Goal: Information Seeking & Learning: Learn about a topic

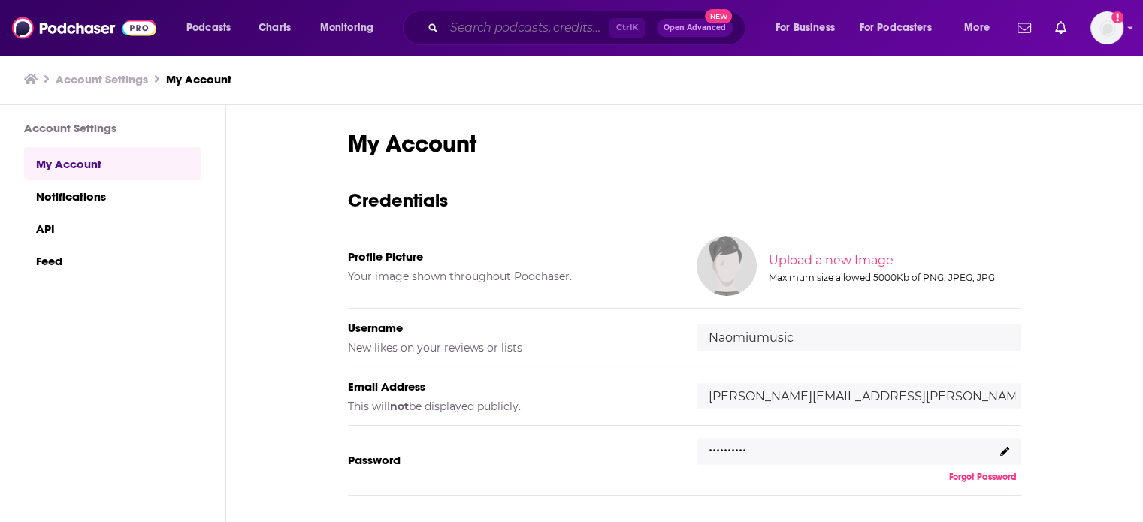
click at [519, 29] on input "Search podcasts, credits, & more..." at bounding box center [526, 28] width 165 height 24
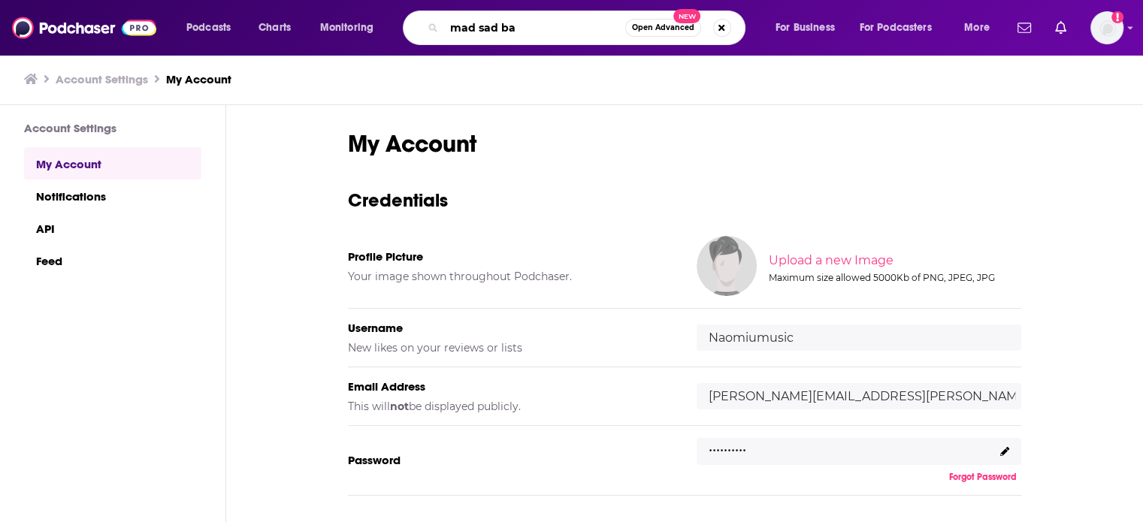
type input "mad sad bad"
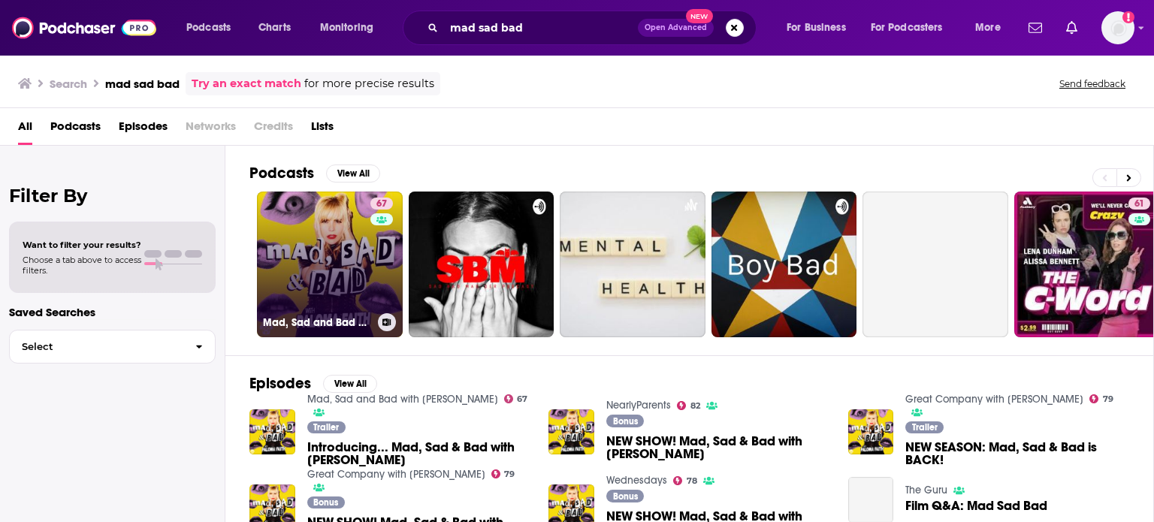
click at [385, 261] on div "67" at bounding box center [384, 256] width 26 height 116
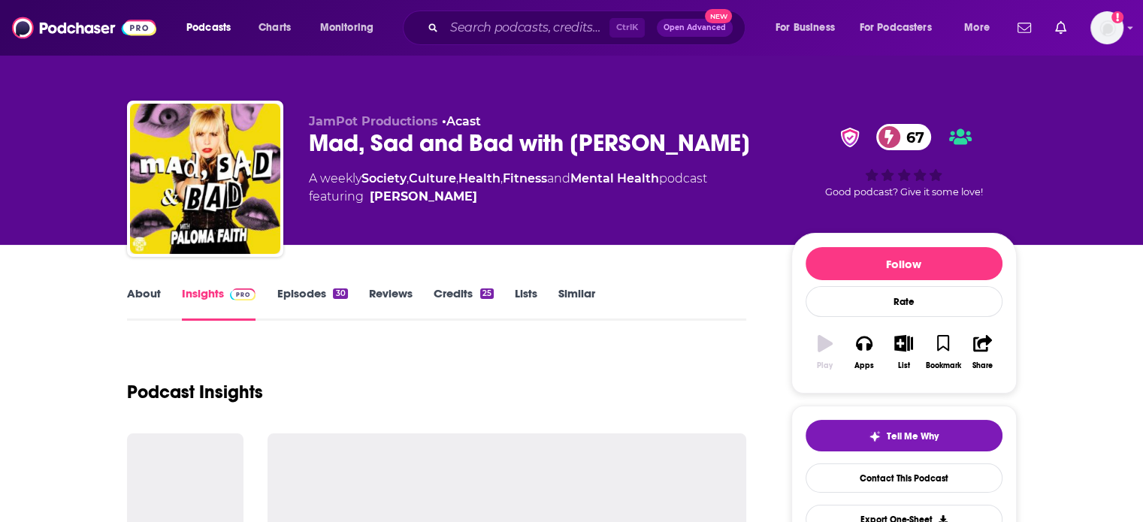
scroll to position [182, 0]
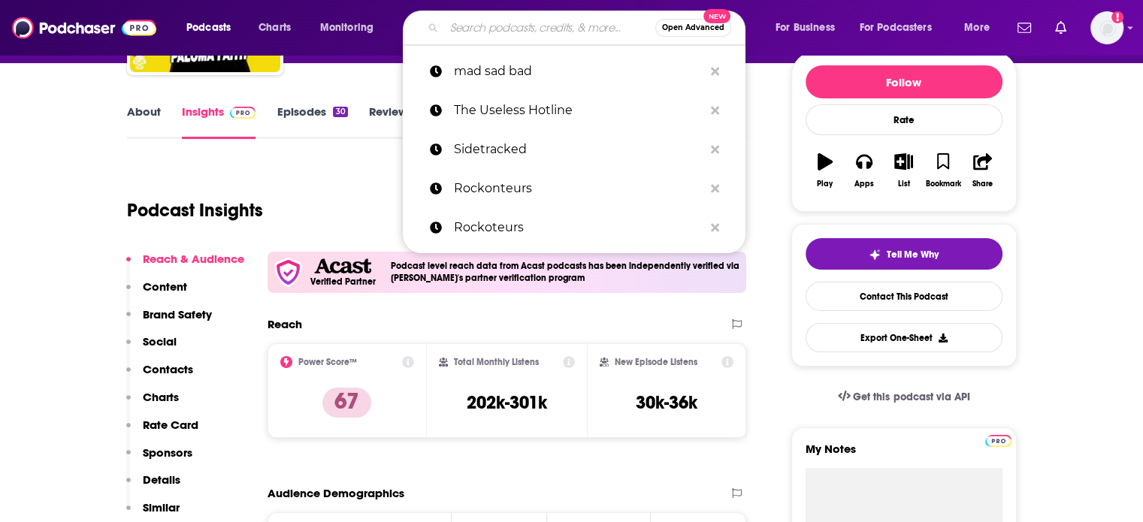
click at [504, 23] on input "Search podcasts, credits, & more..." at bounding box center [549, 28] width 211 height 24
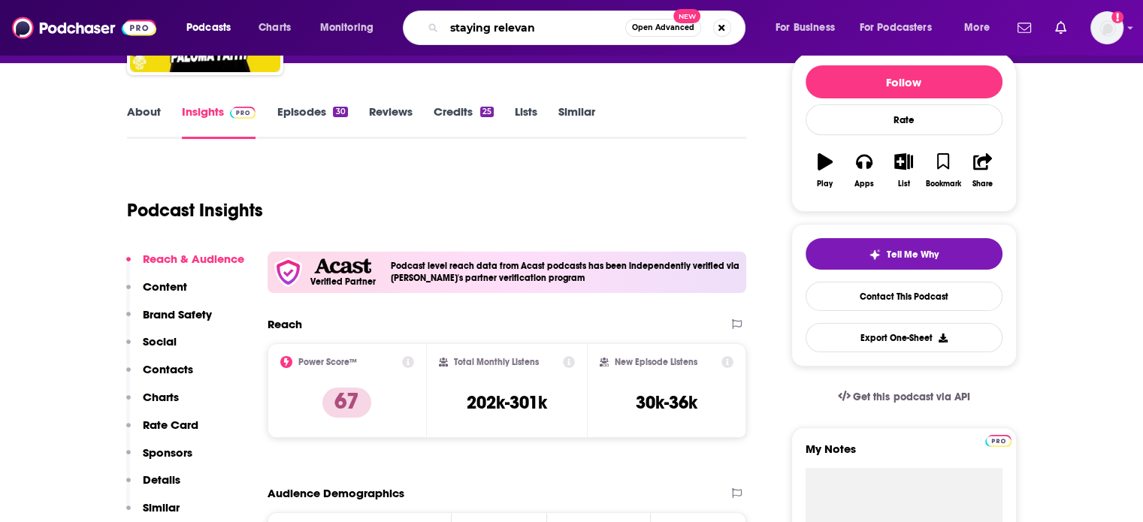
type input "staying relevant"
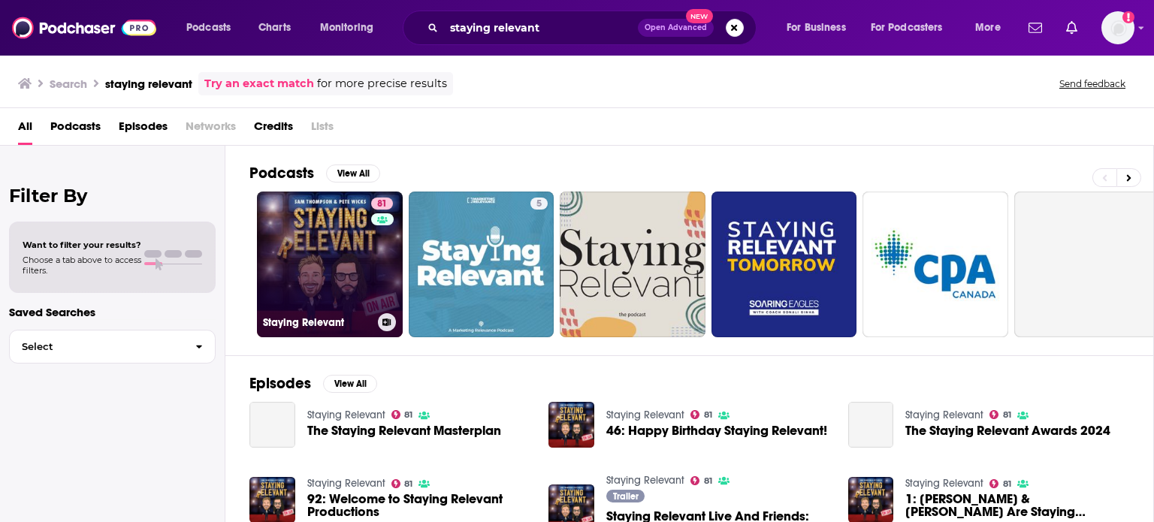
click at [377, 239] on div "81" at bounding box center [384, 256] width 26 height 116
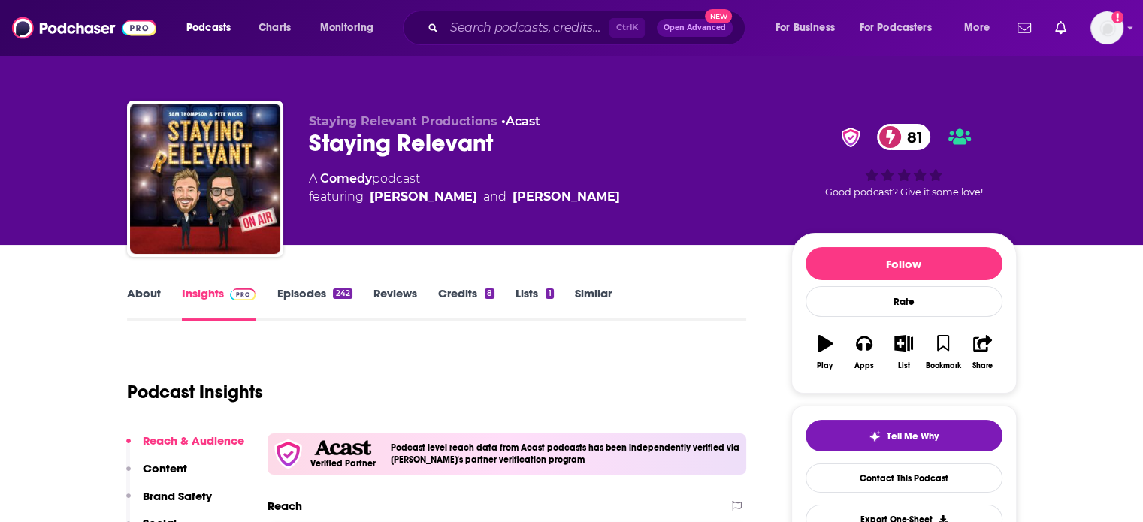
click at [471, 284] on div "About Insights Episodes 242 Reviews Credits 8 Lists 1 Similar" at bounding box center [437, 302] width 620 height 37
click at [464, 289] on link "Credits 8" at bounding box center [466, 303] width 56 height 35
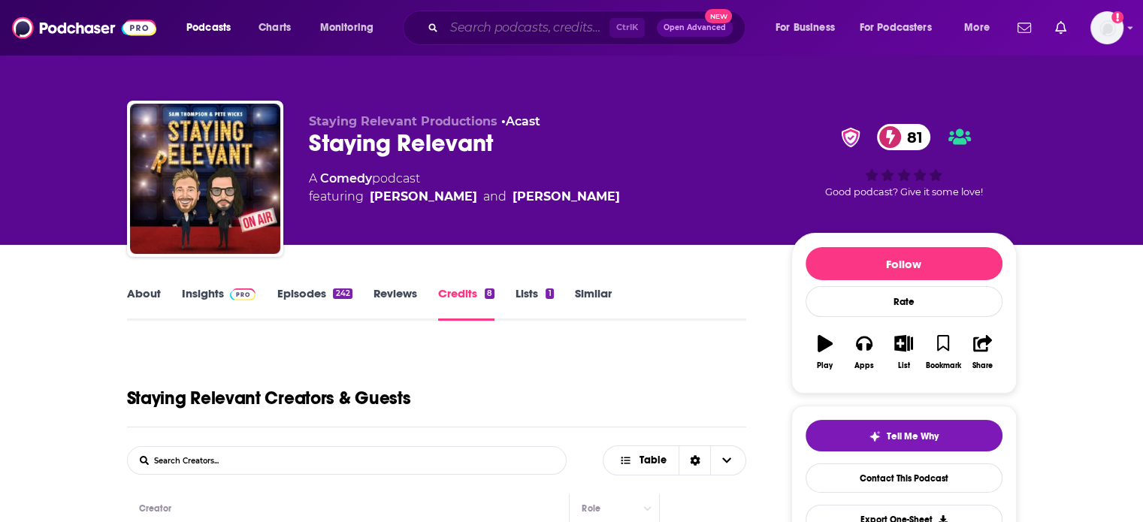
click at [570, 29] on input "Search podcasts, credits, & more..." at bounding box center [526, 28] width 165 height 24
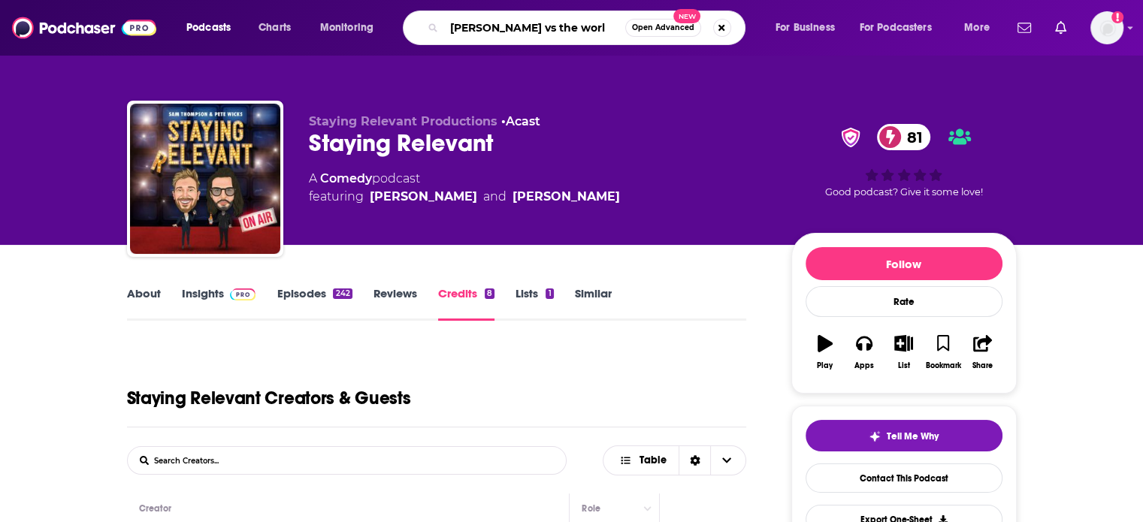
type input "[PERSON_NAME] vs the world"
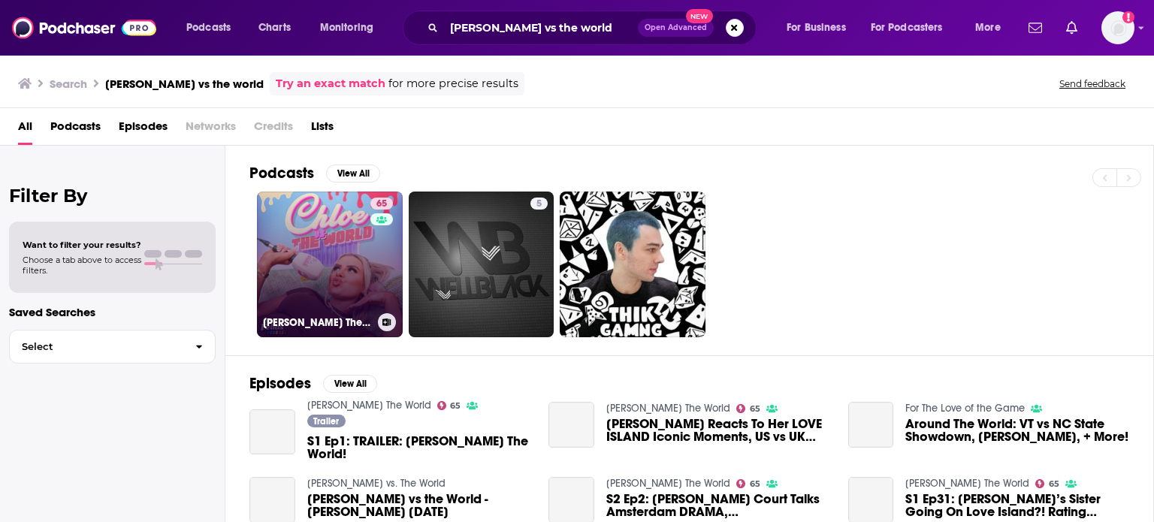
click at [340, 241] on link "65 [PERSON_NAME] The World" at bounding box center [330, 265] width 146 height 146
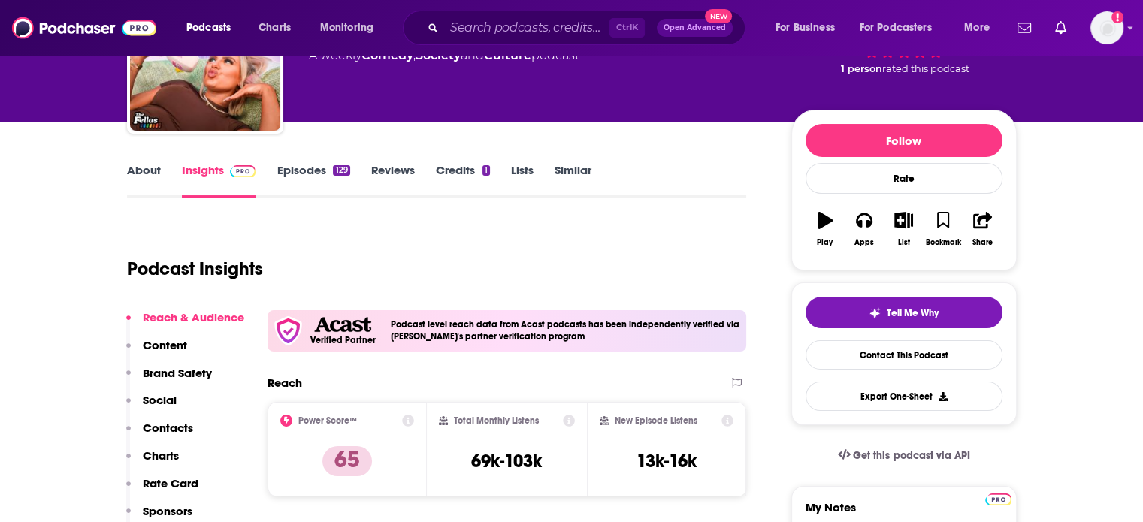
scroll to position [126, 0]
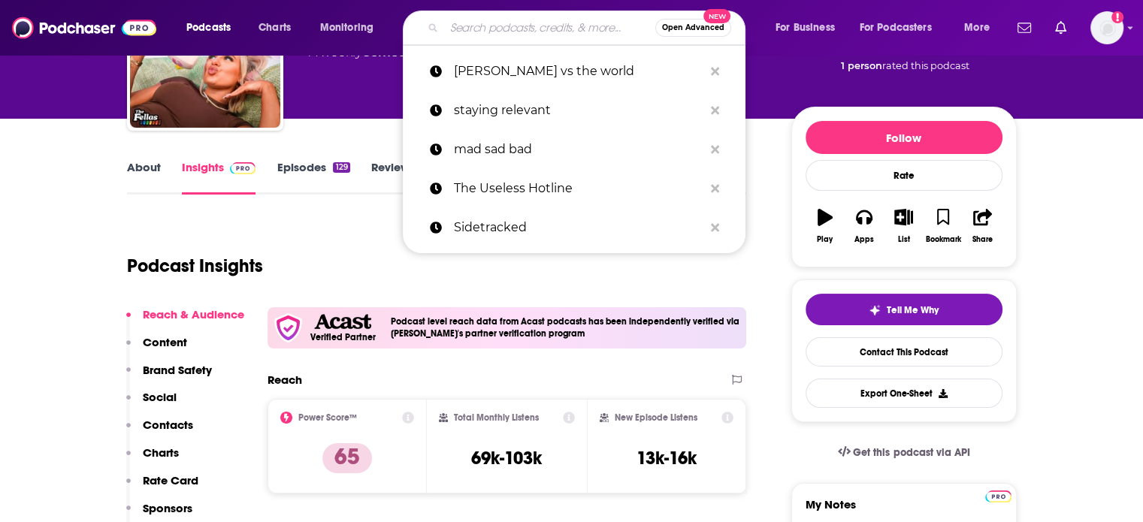
click at [571, 23] on input "Search podcasts, credits, & more..." at bounding box center [549, 28] width 211 height 24
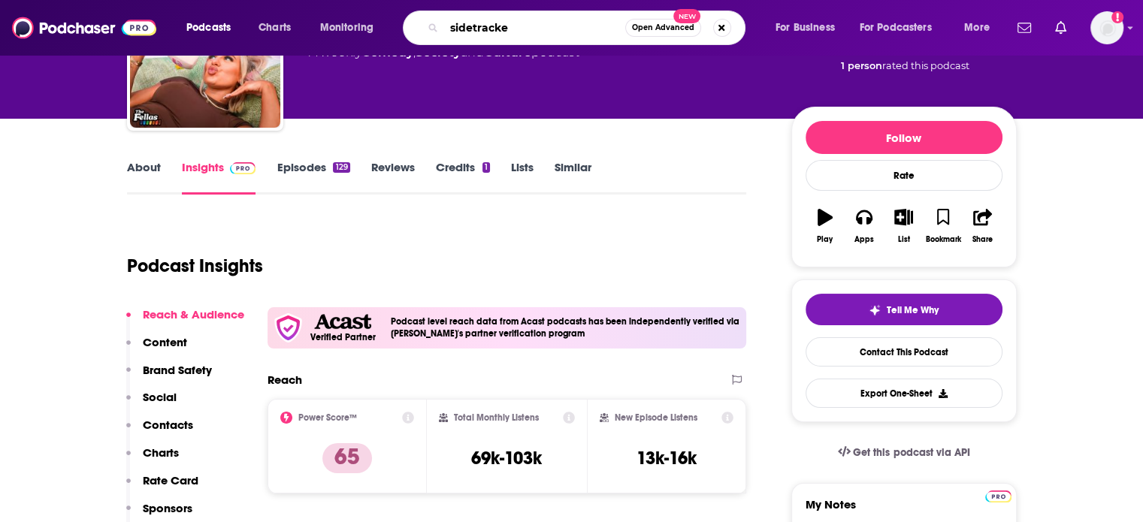
type input "sidetracked"
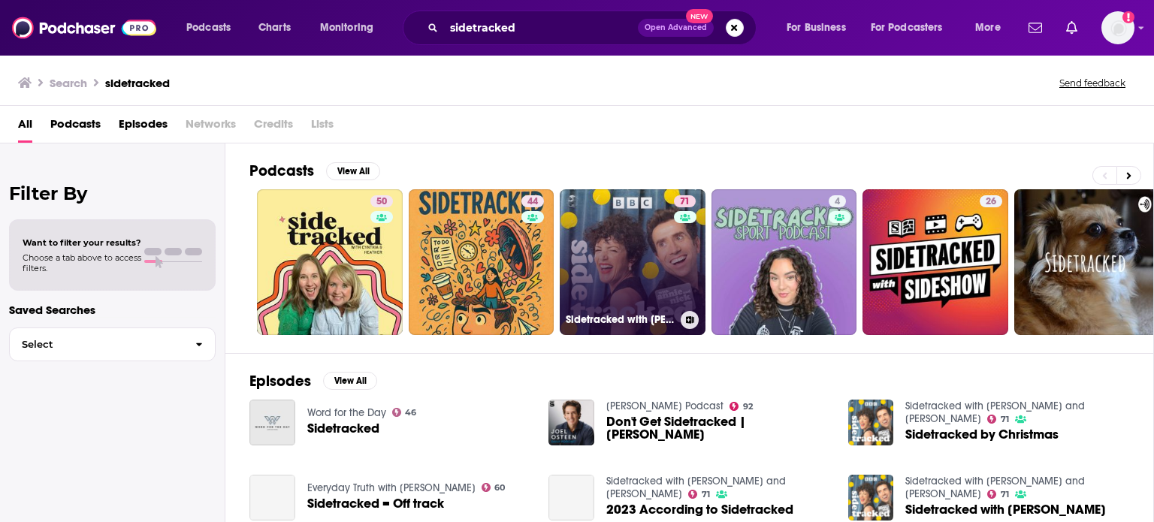
click at [631, 294] on link "71 Sidetracked with [PERSON_NAME] and [PERSON_NAME]" at bounding box center [633, 262] width 146 height 146
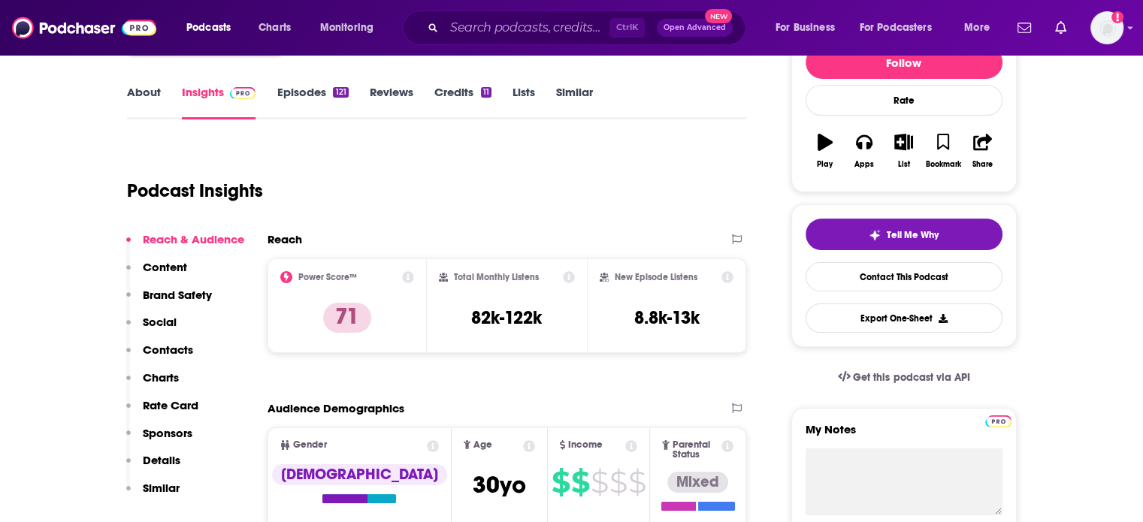
scroll to position [198, 0]
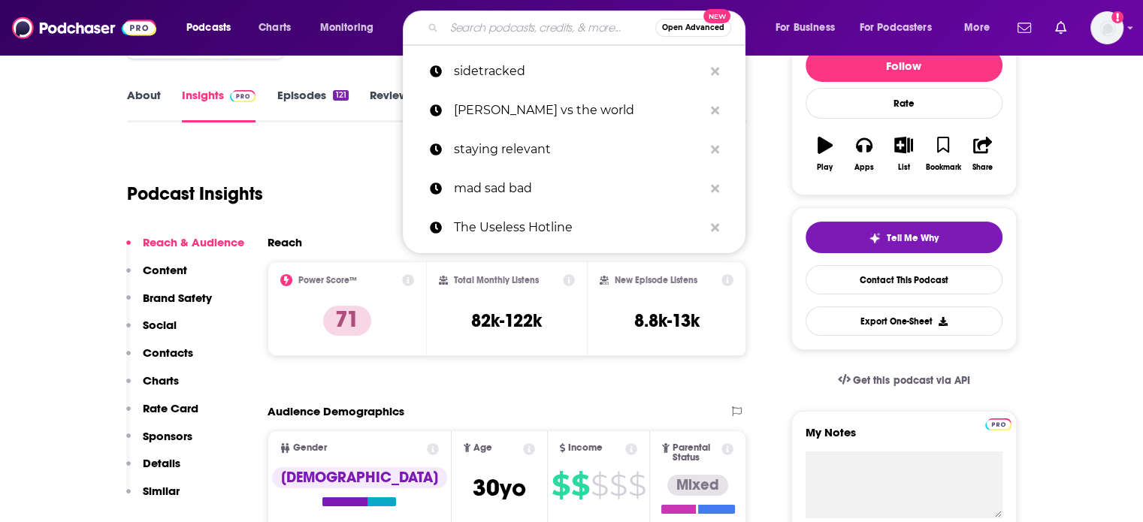
click at [459, 32] on input "Search podcasts, credits, & more..." at bounding box center [549, 28] width 211 height 24
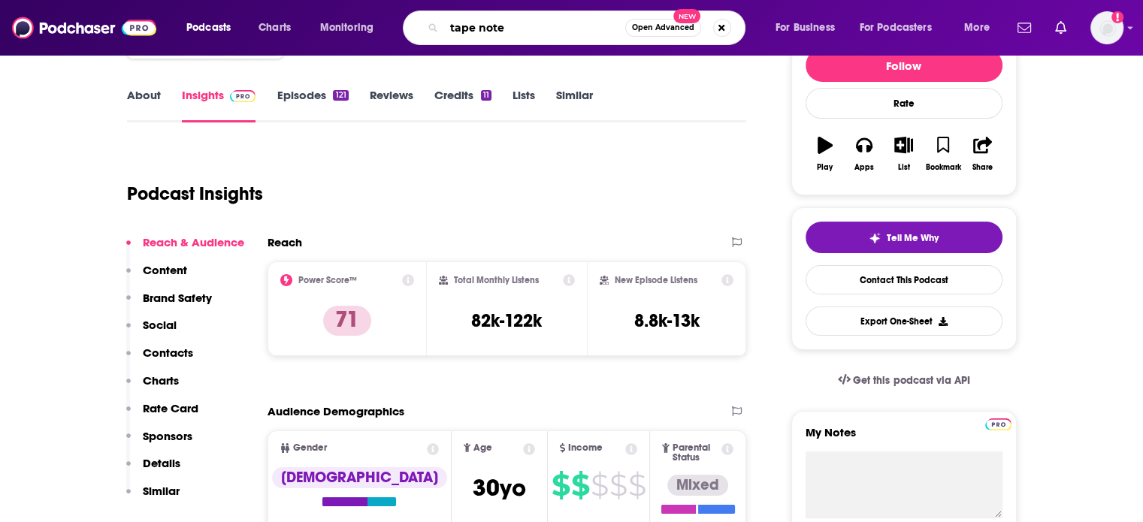
type input "tape notes"
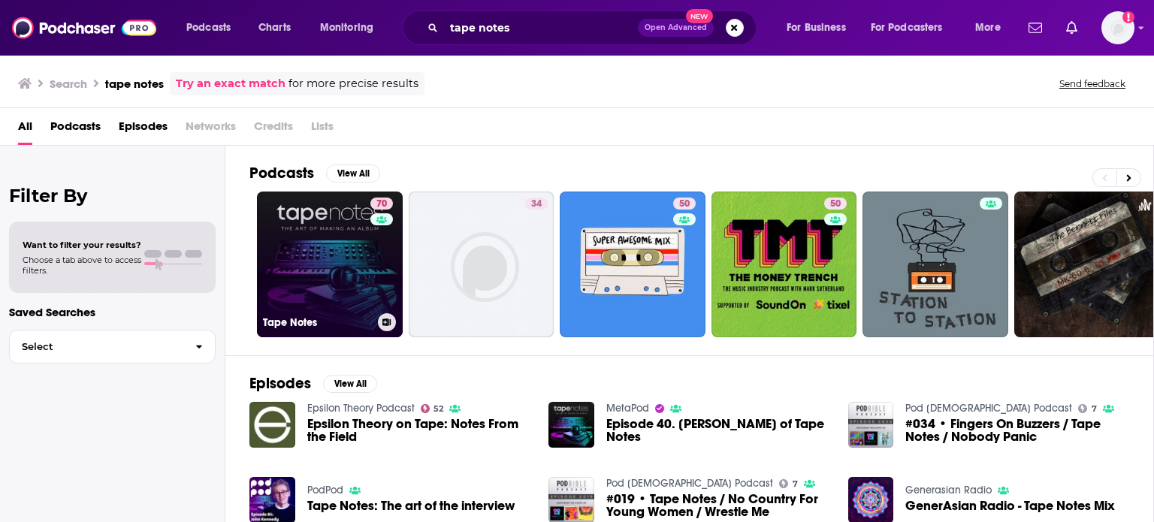
click at [385, 226] on div "70" at bounding box center [384, 256] width 26 height 116
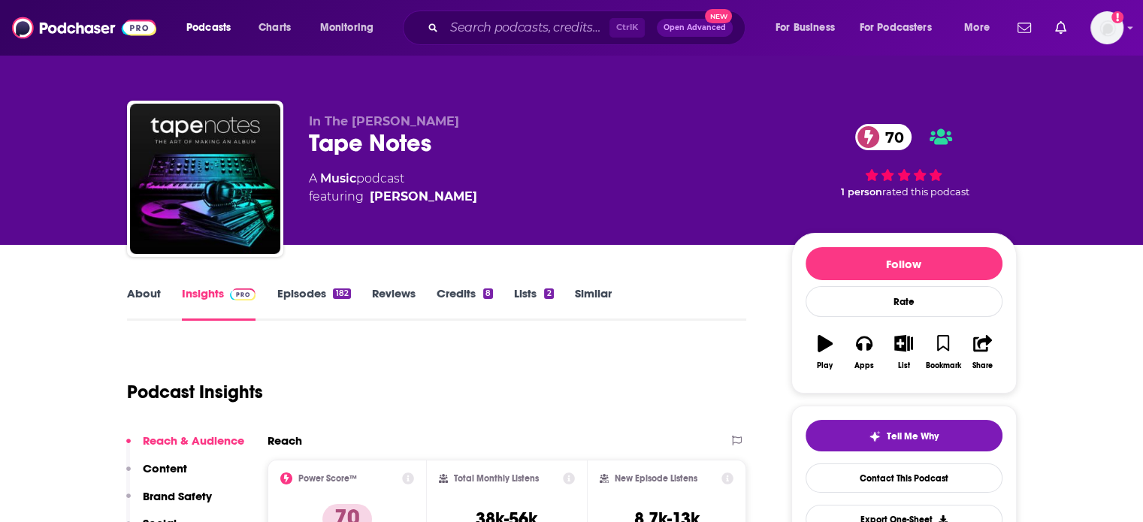
scroll to position [50, 0]
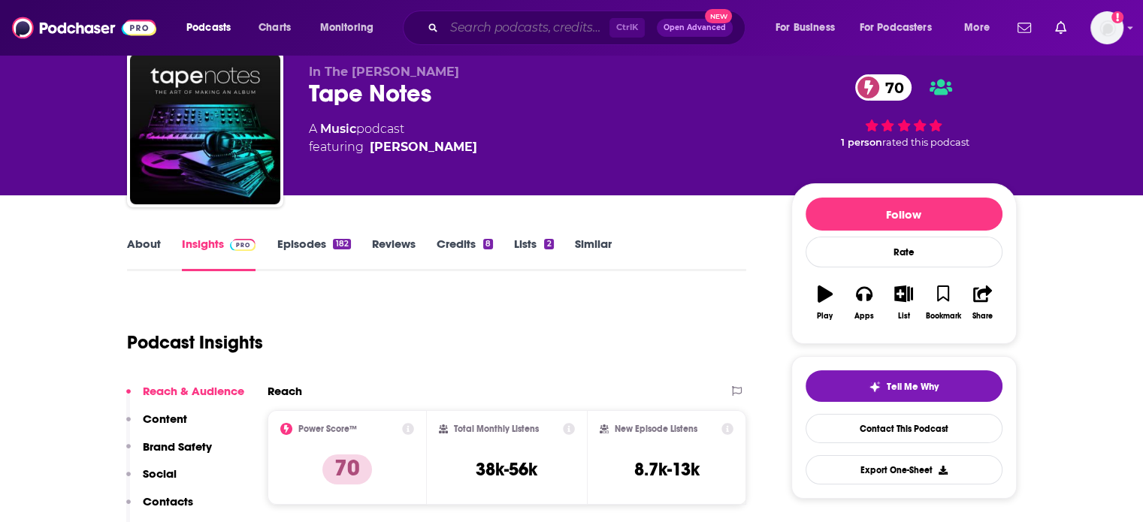
click at [561, 37] on input "Search podcasts, credits, & more..." at bounding box center [526, 28] width 165 height 24
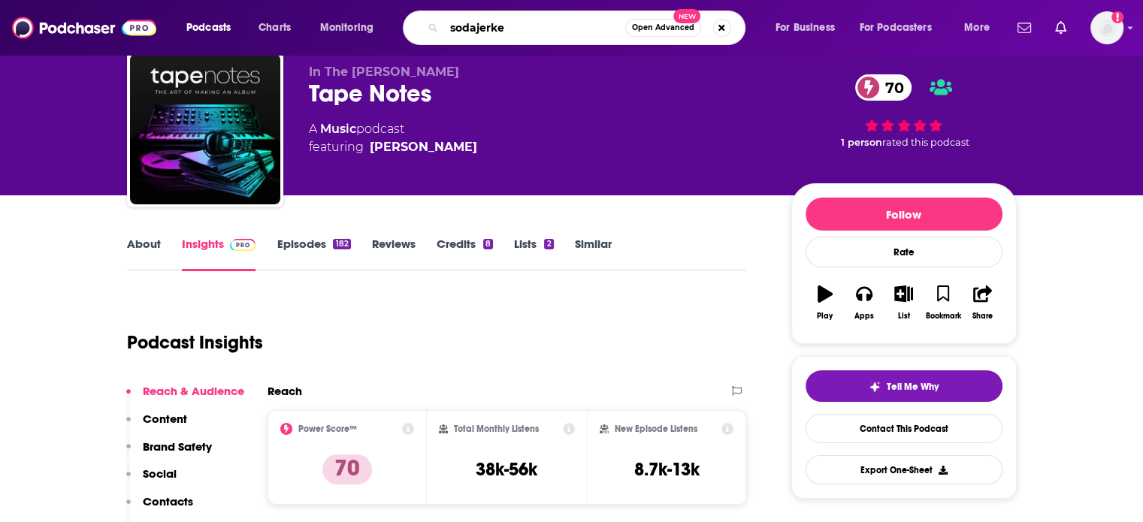
type input "sodajerker"
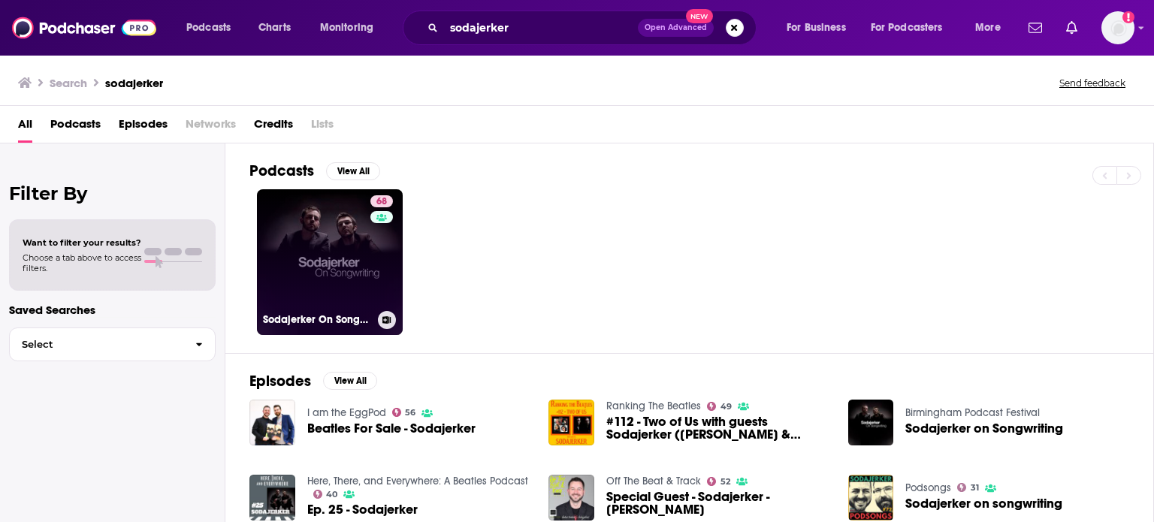
click at [346, 261] on link "68 Sodajerker On Songwriting" at bounding box center [330, 262] width 146 height 146
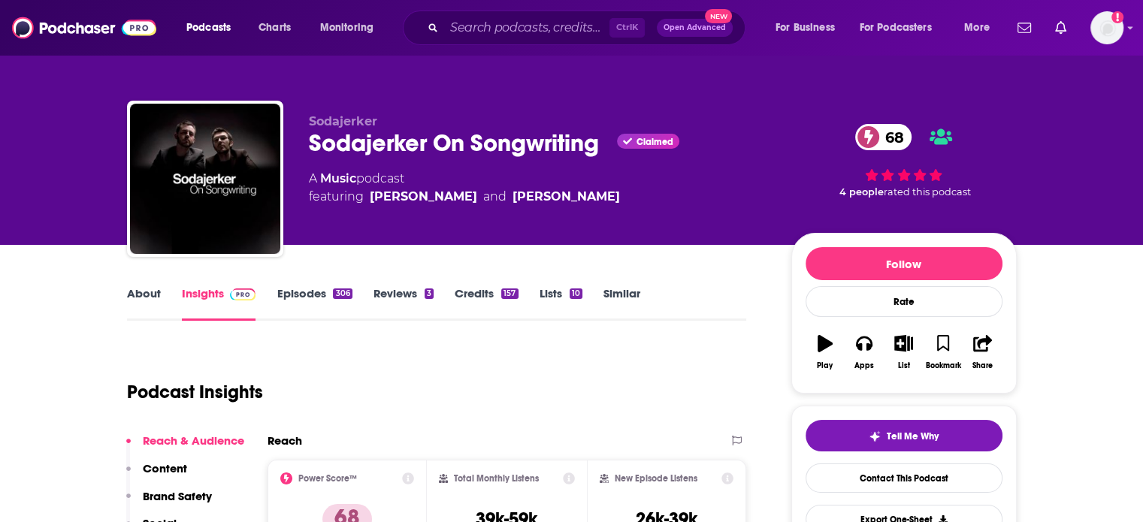
scroll to position [45, 0]
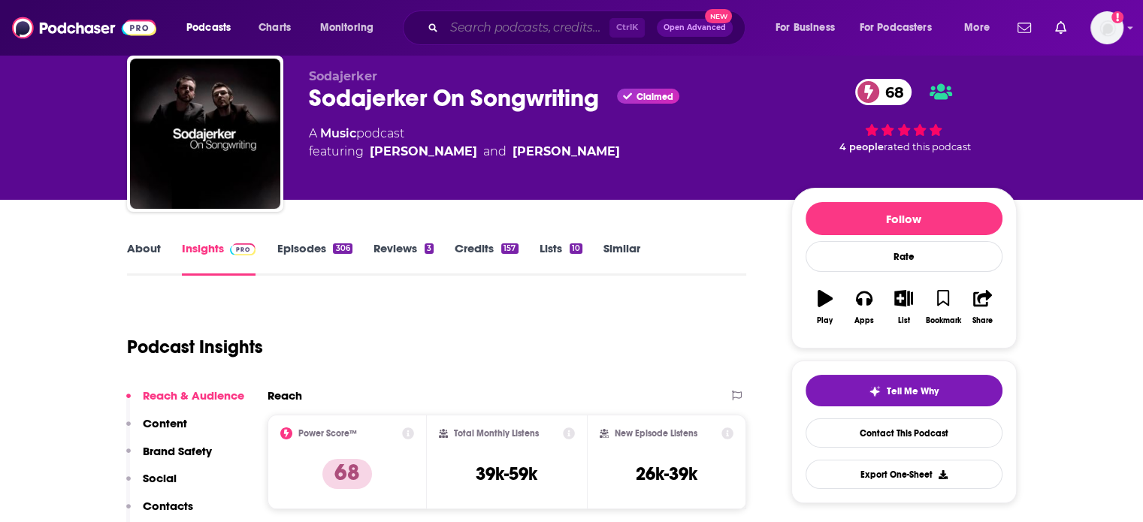
click at [490, 34] on input "Search podcasts, credits, & more..." at bounding box center [526, 28] width 165 height 24
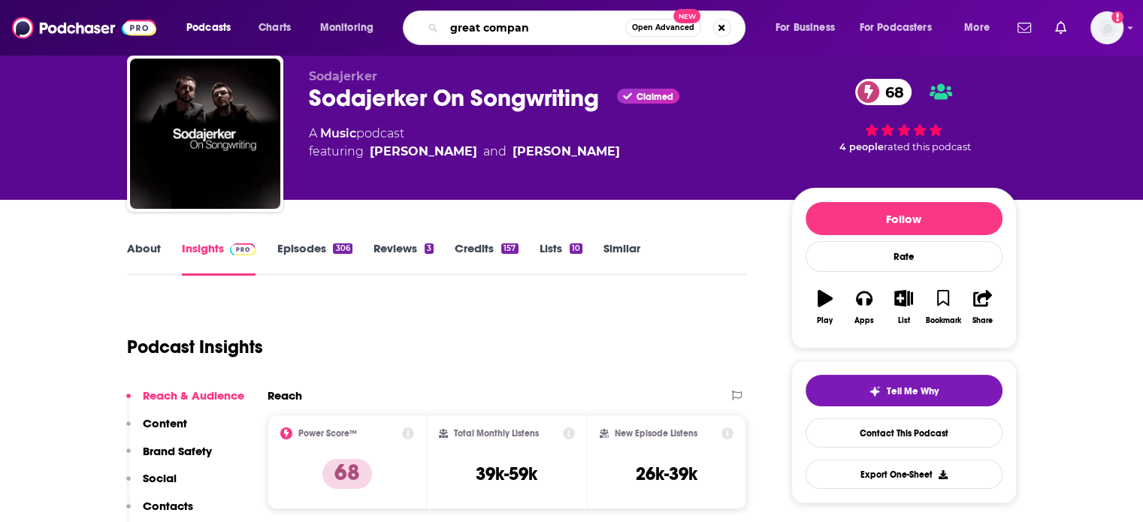
type input "great company"
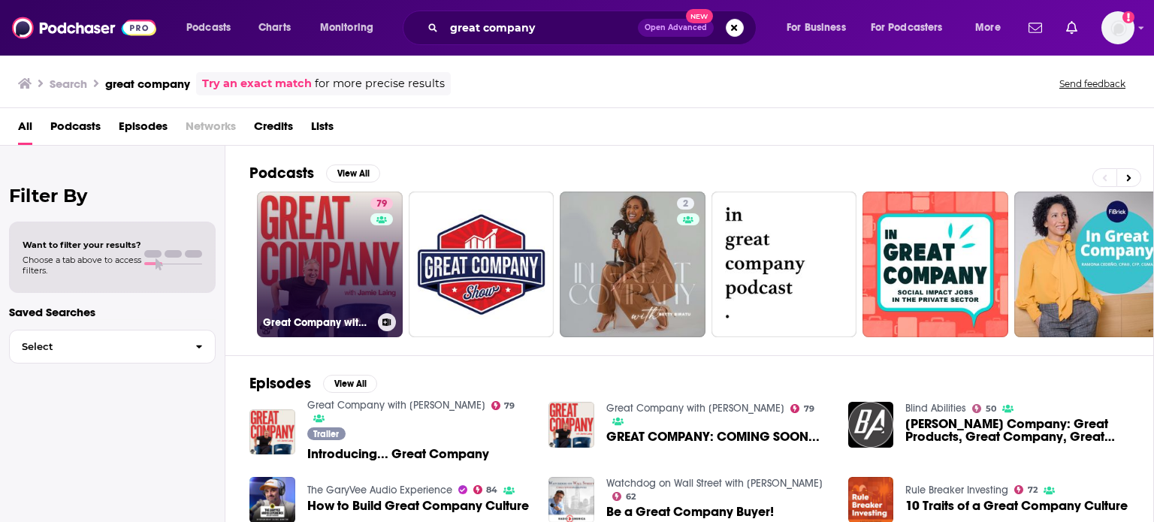
click at [351, 246] on link "79 Great Company with [PERSON_NAME]" at bounding box center [330, 265] width 146 height 146
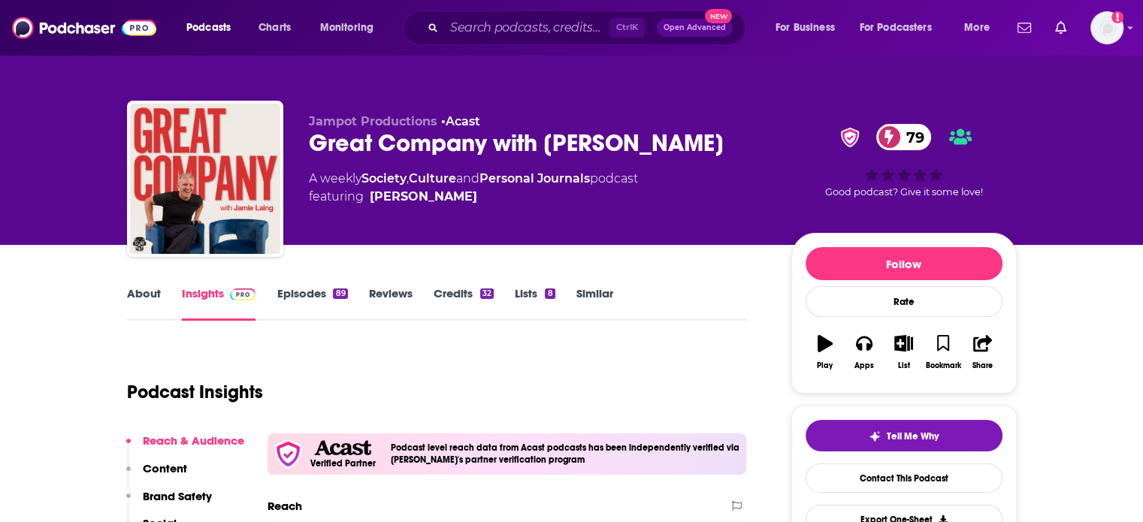
click at [141, 292] on link "About" at bounding box center [144, 303] width 34 height 35
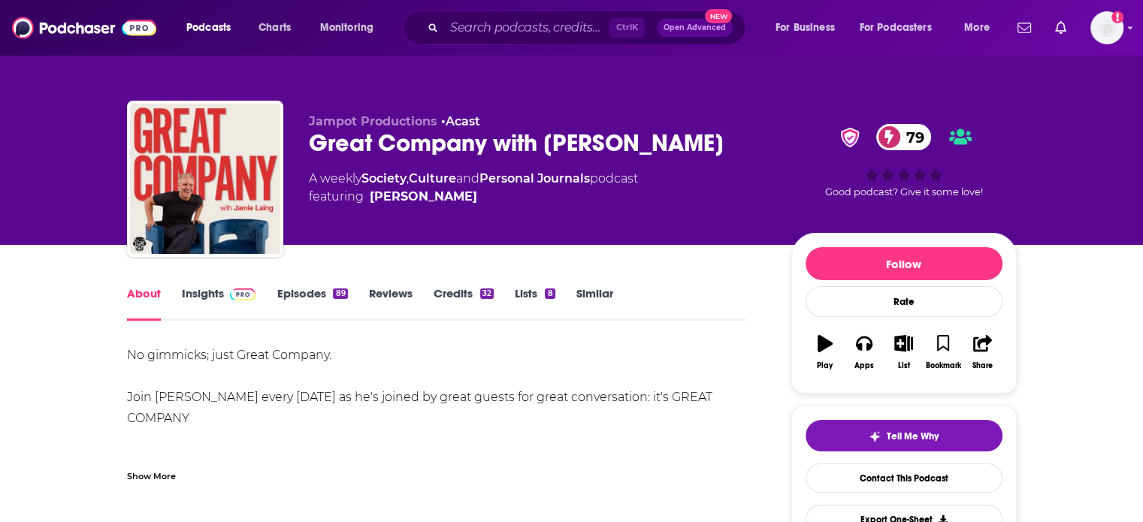
click at [210, 300] on link "Insights" at bounding box center [219, 303] width 74 height 35
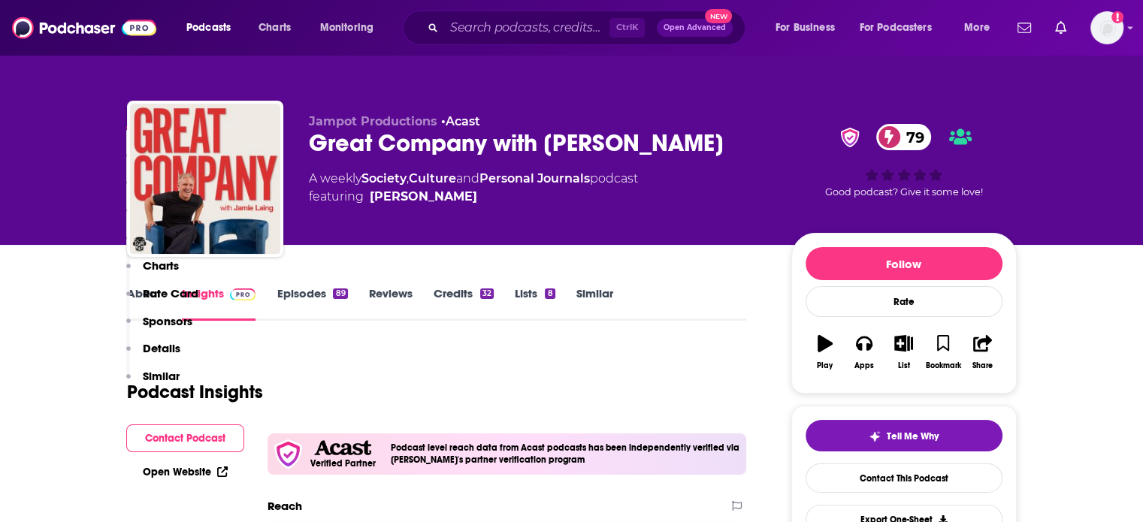
scroll to position [286, 0]
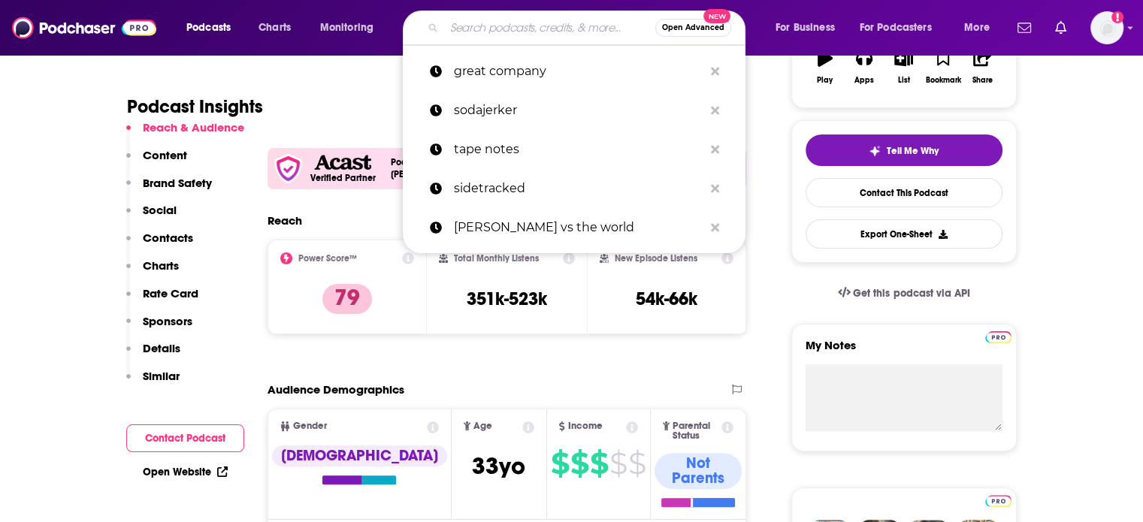
click at [541, 16] on input "Search podcasts, credits, & more..." at bounding box center [549, 28] width 211 height 24
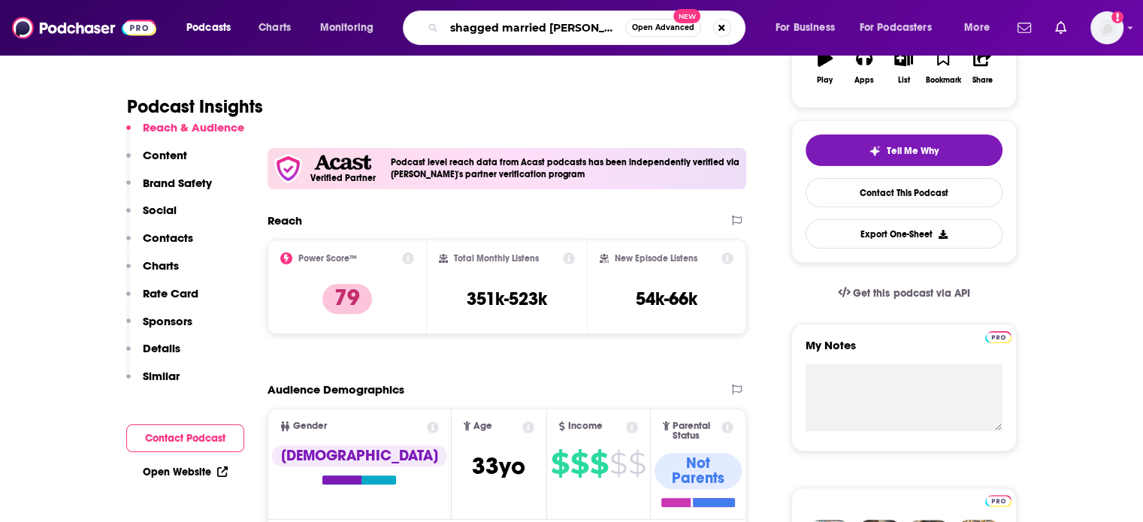
type input "shagged married annoyed"
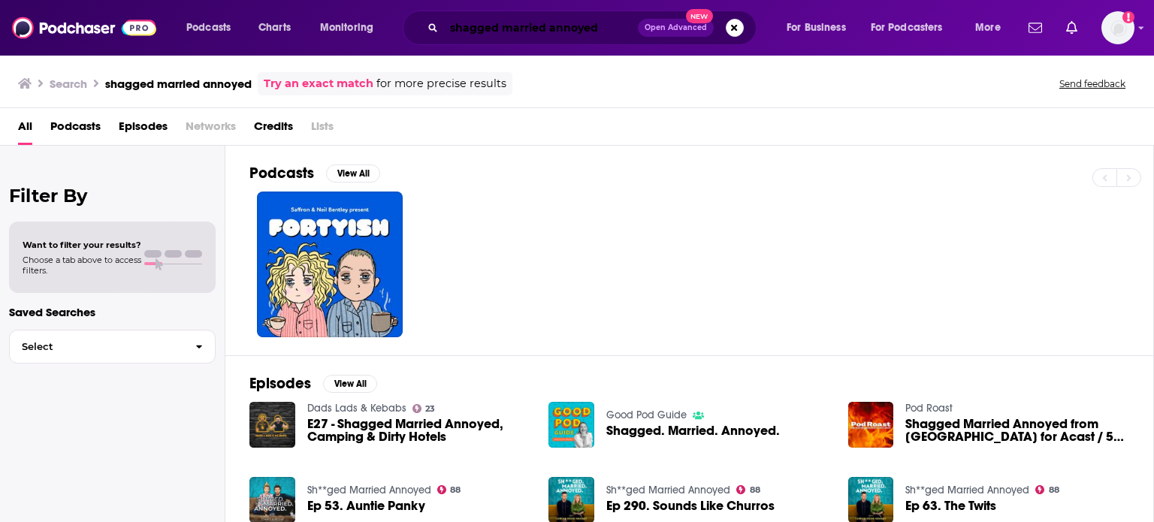
click at [540, 28] on input "shagged married annoyed" at bounding box center [541, 28] width 194 height 24
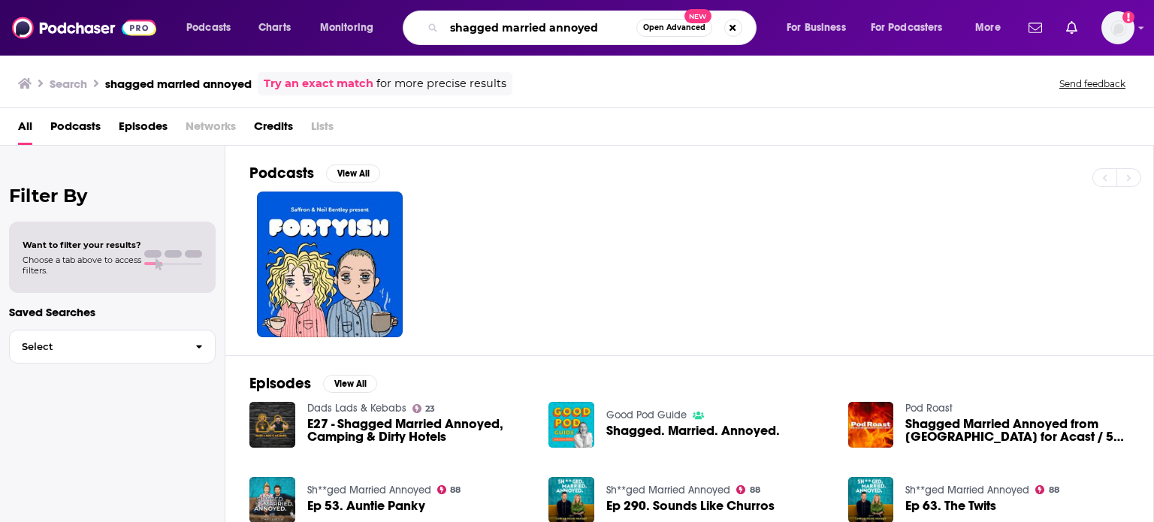
click at [468, 31] on input "shagged married annoyed" at bounding box center [540, 28] width 192 height 24
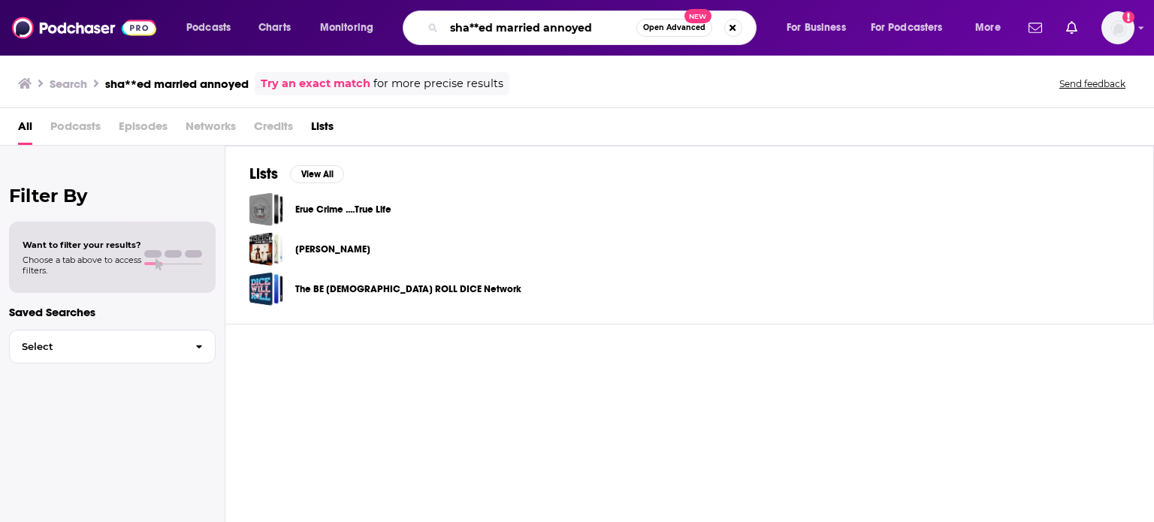
click at [468, 31] on input "sha**ed married annoyed" at bounding box center [540, 28] width 192 height 24
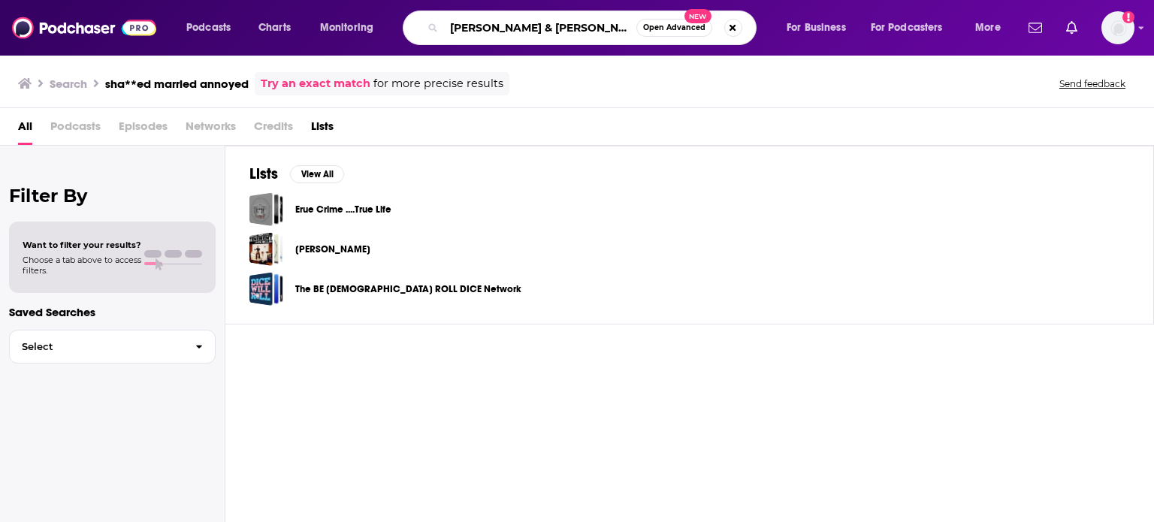
type input "[PERSON_NAME] & [PERSON_NAME]"
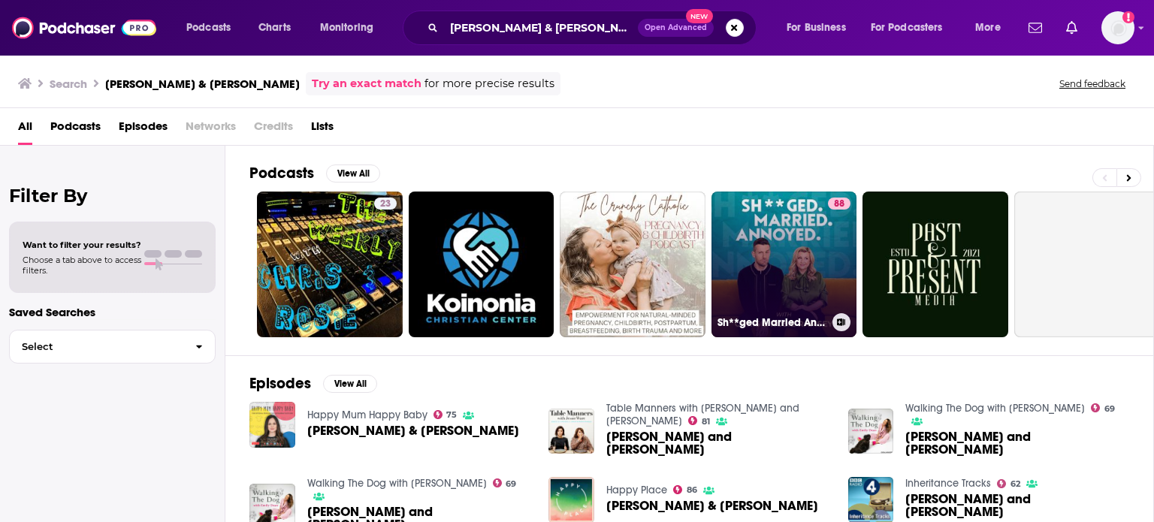
click at [777, 250] on link "88 Sh**ged Married Annoyed" at bounding box center [785, 265] width 146 height 146
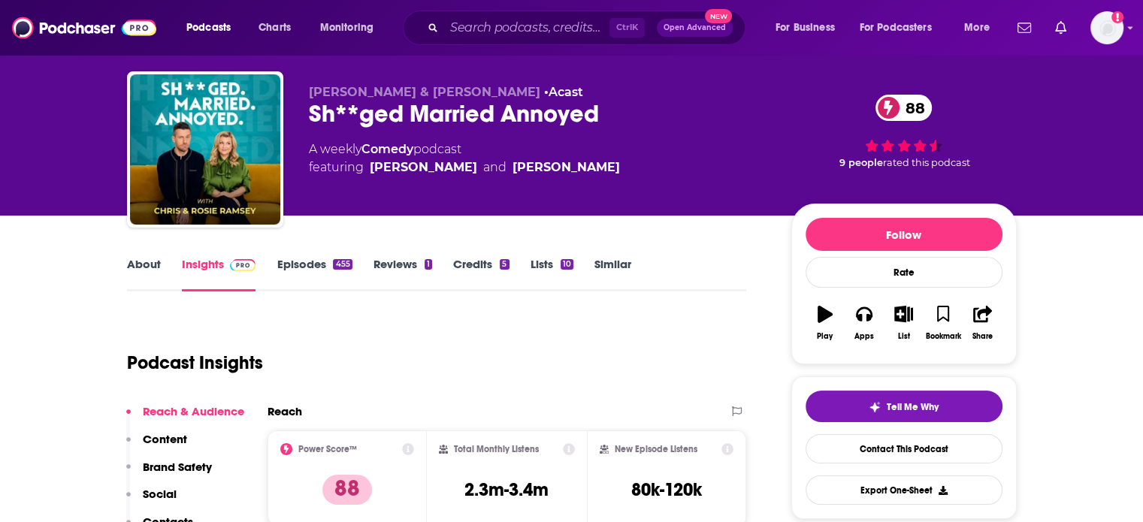
scroll to position [30, 0]
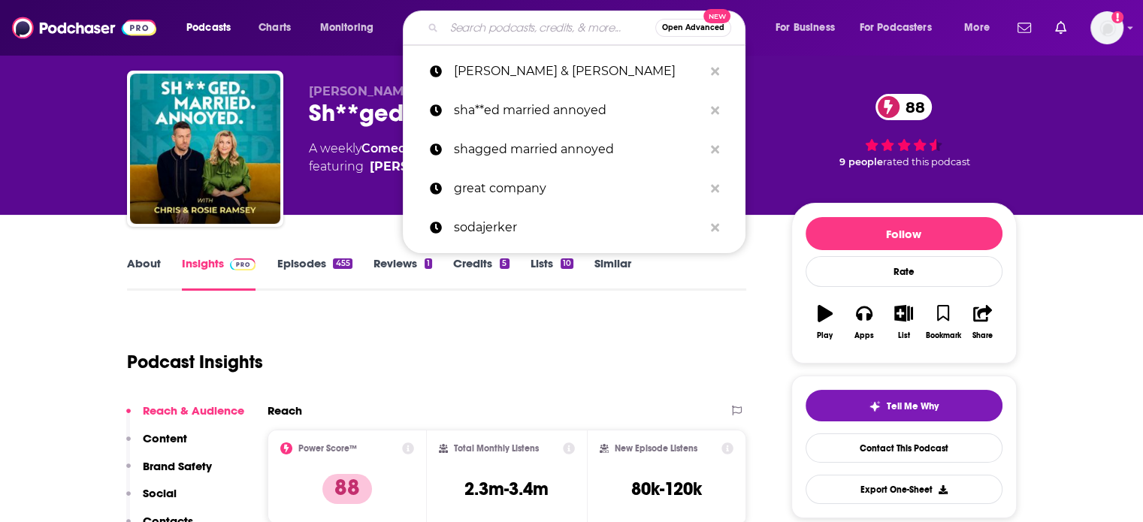
click at [480, 26] on input "Search podcasts, credits, & more..." at bounding box center [549, 28] width 211 height 24
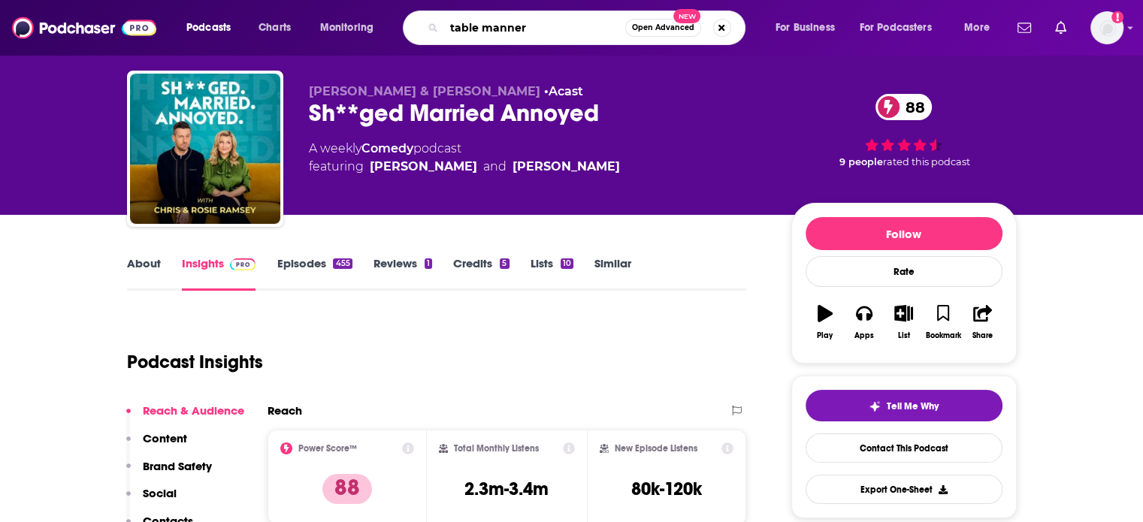
type input "table manners"
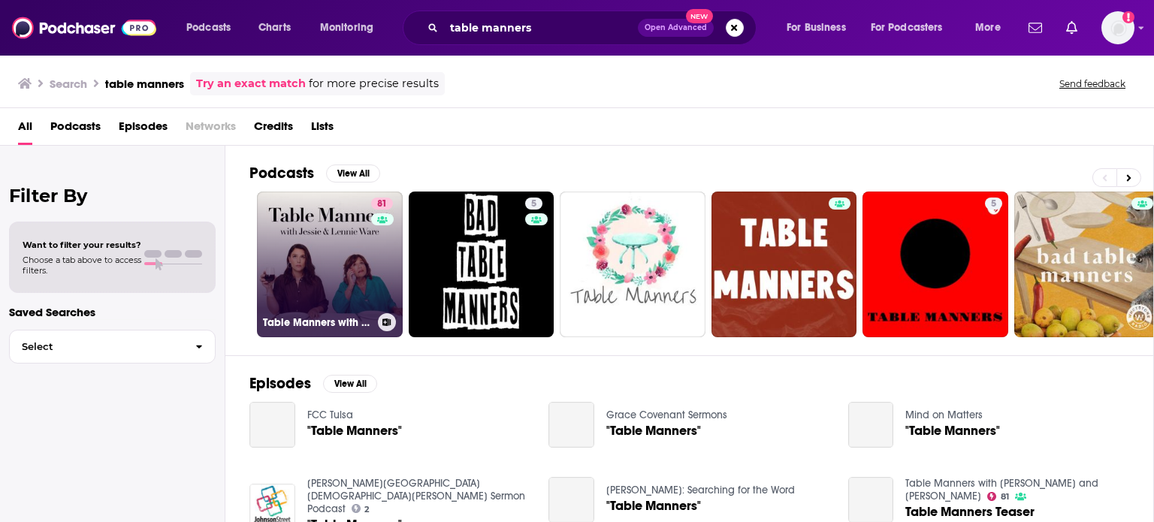
click at [370, 273] on link "81 Table Manners with [PERSON_NAME] and [PERSON_NAME]" at bounding box center [330, 265] width 146 height 146
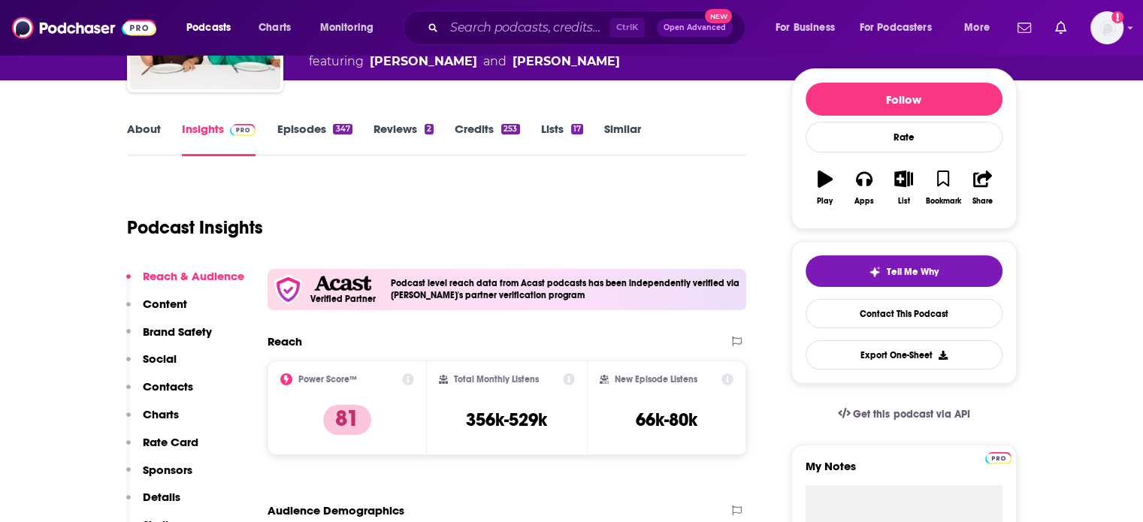
scroll to position [165, 0]
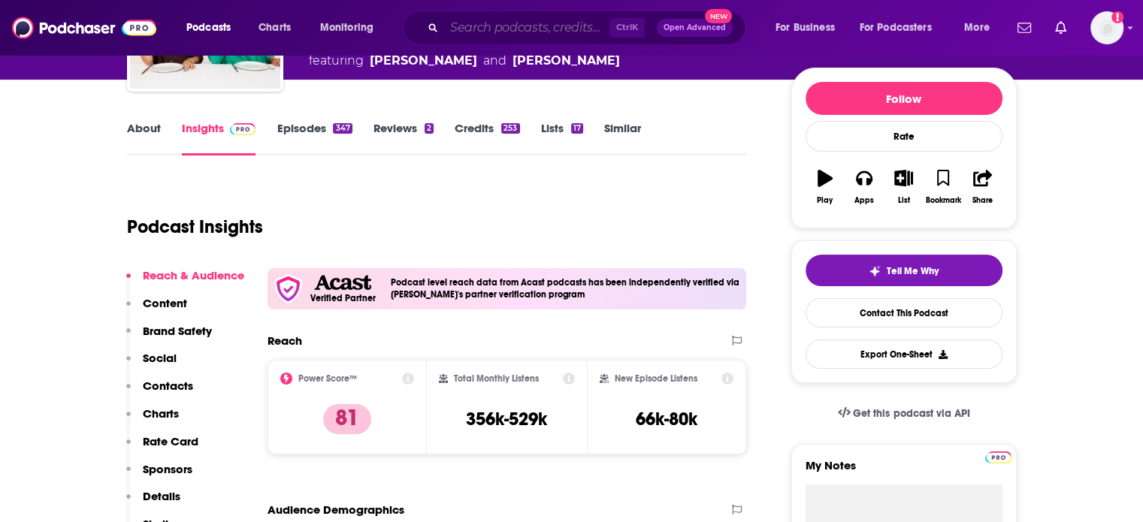
click at [491, 19] on input "Search podcasts, credits, & more..." at bounding box center [526, 28] width 165 height 24
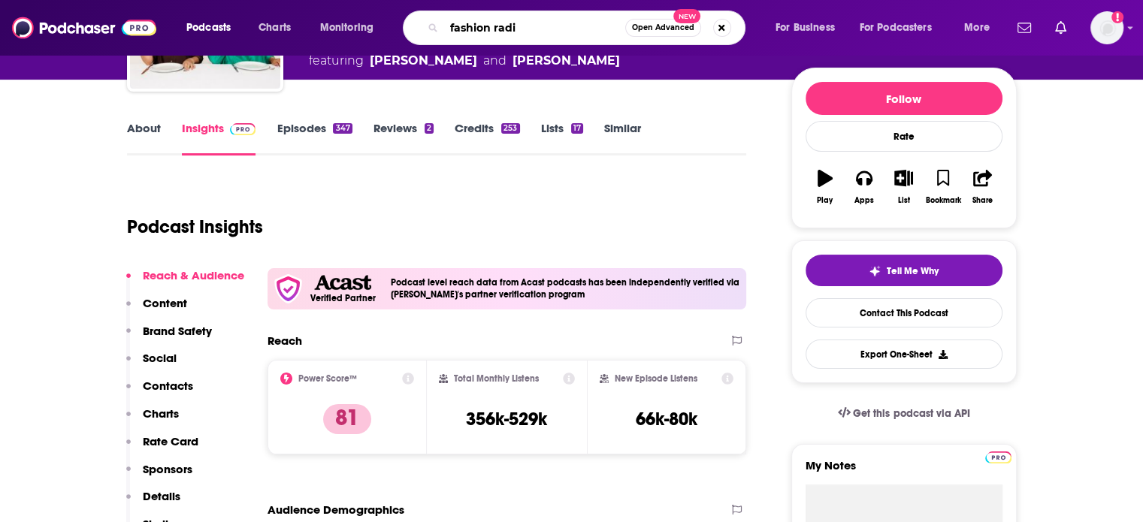
type input "fashion radio"
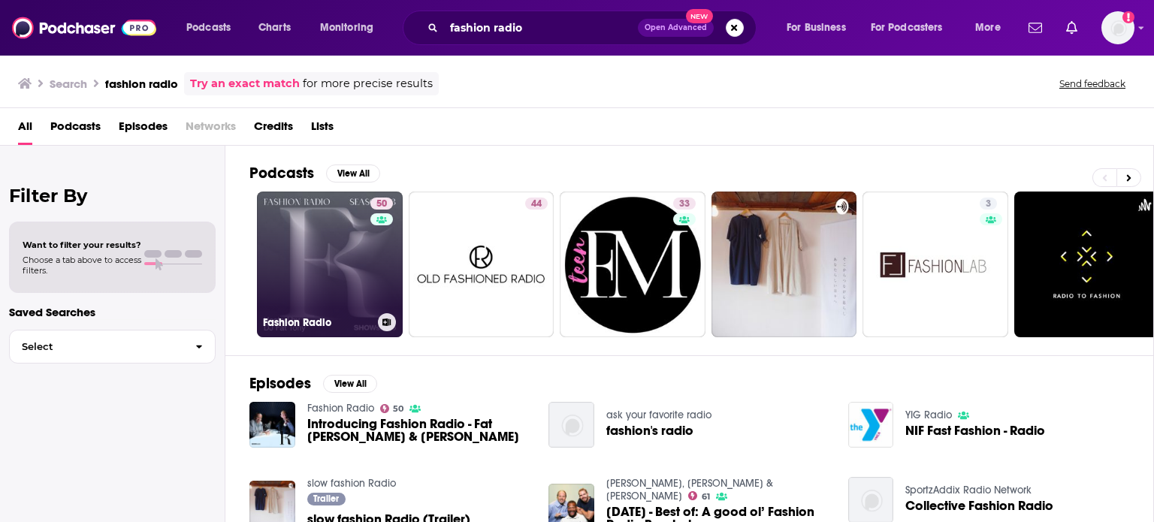
click at [356, 279] on link "50 Fashion Radio" at bounding box center [330, 265] width 146 height 146
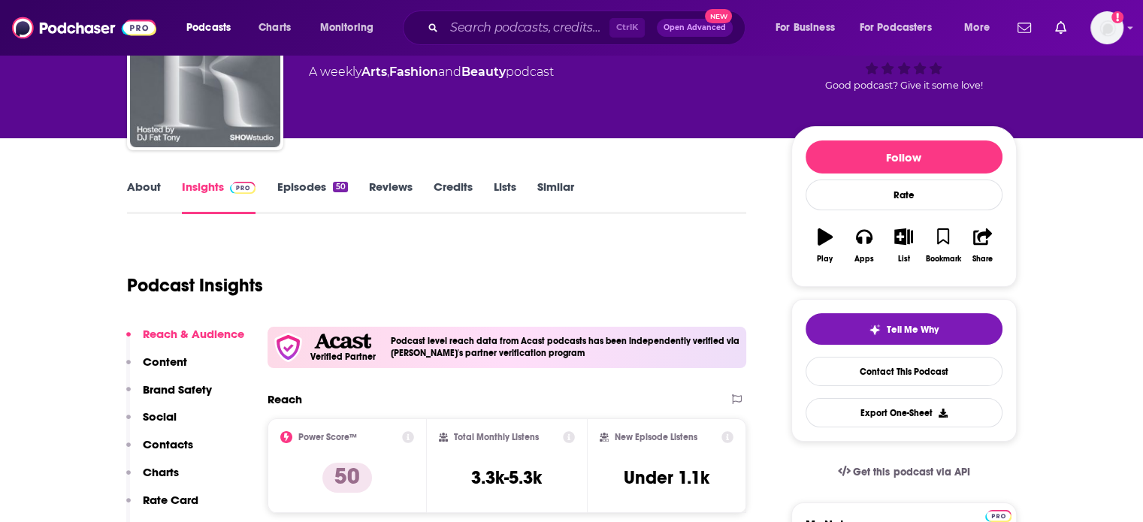
scroll to position [105, 0]
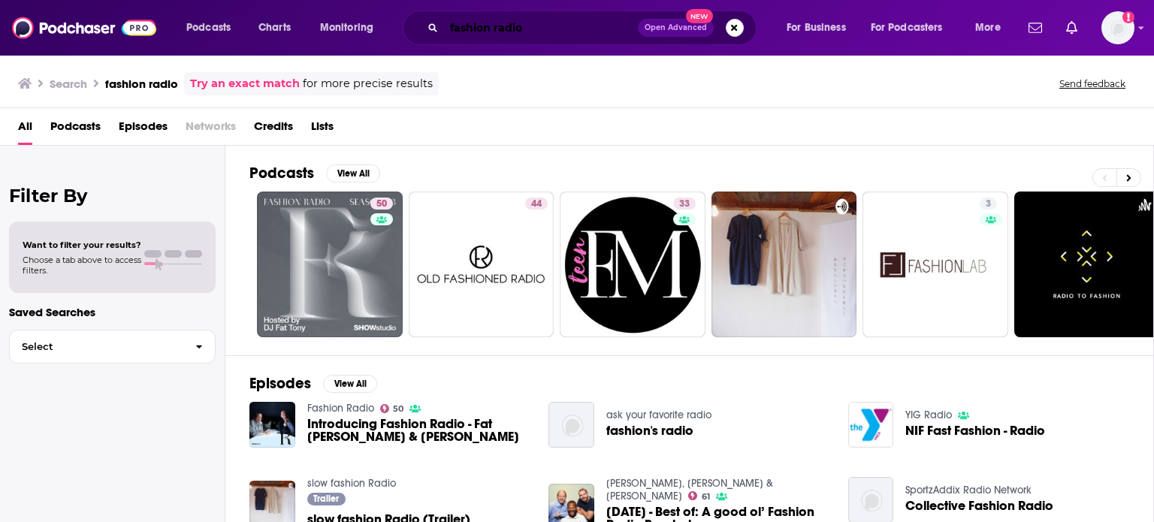
click at [483, 38] on input "fashion radio" at bounding box center [541, 28] width 194 height 24
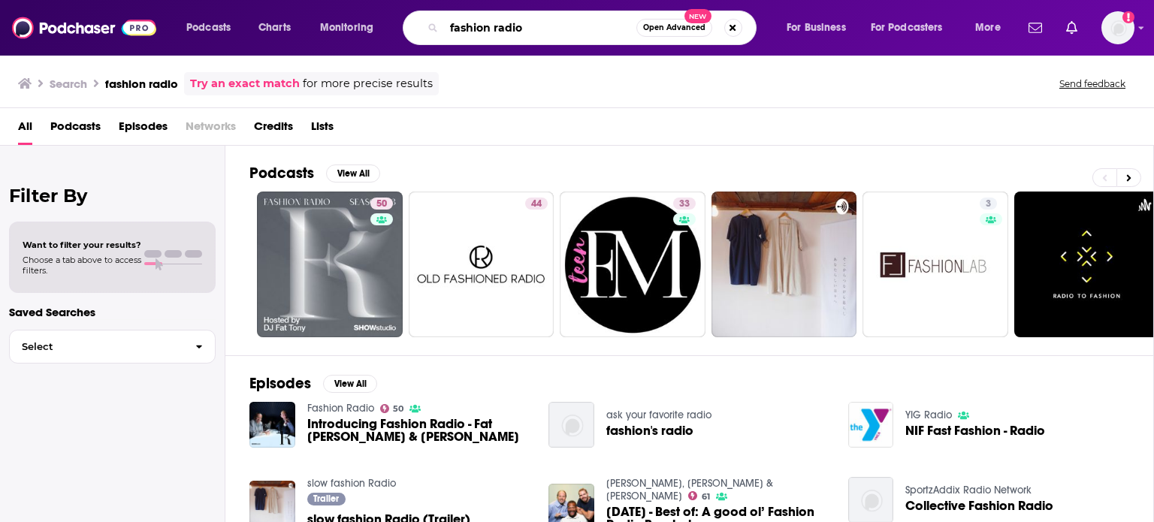
click at [483, 38] on input "fashion radio" at bounding box center [540, 28] width 192 height 24
type input "life's a beach"
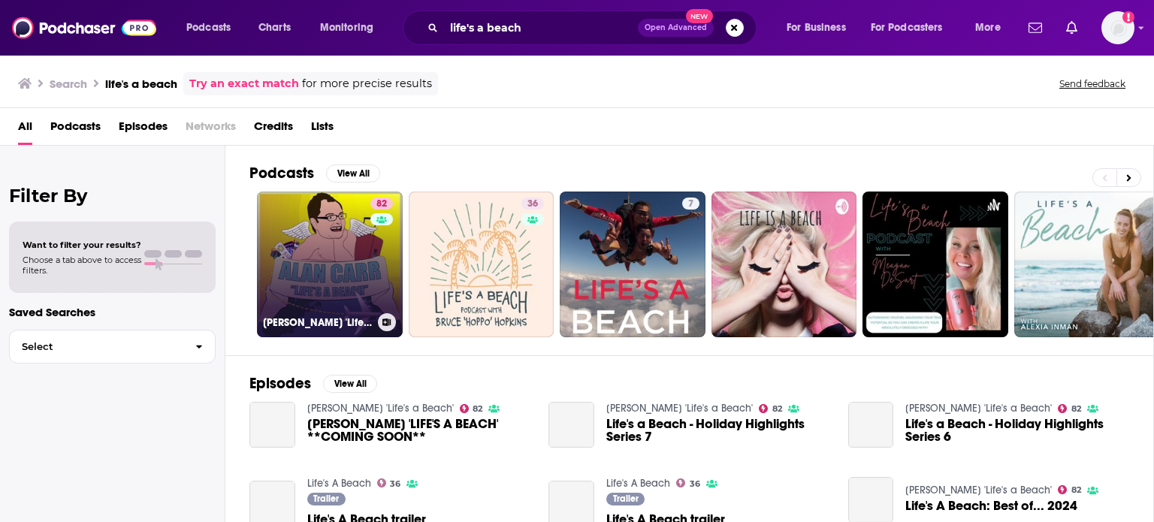
click at [365, 266] on link "82 [PERSON_NAME] 'Life's a Beach'" at bounding box center [330, 265] width 146 height 146
